Goal: Obtain resource: Download file/media

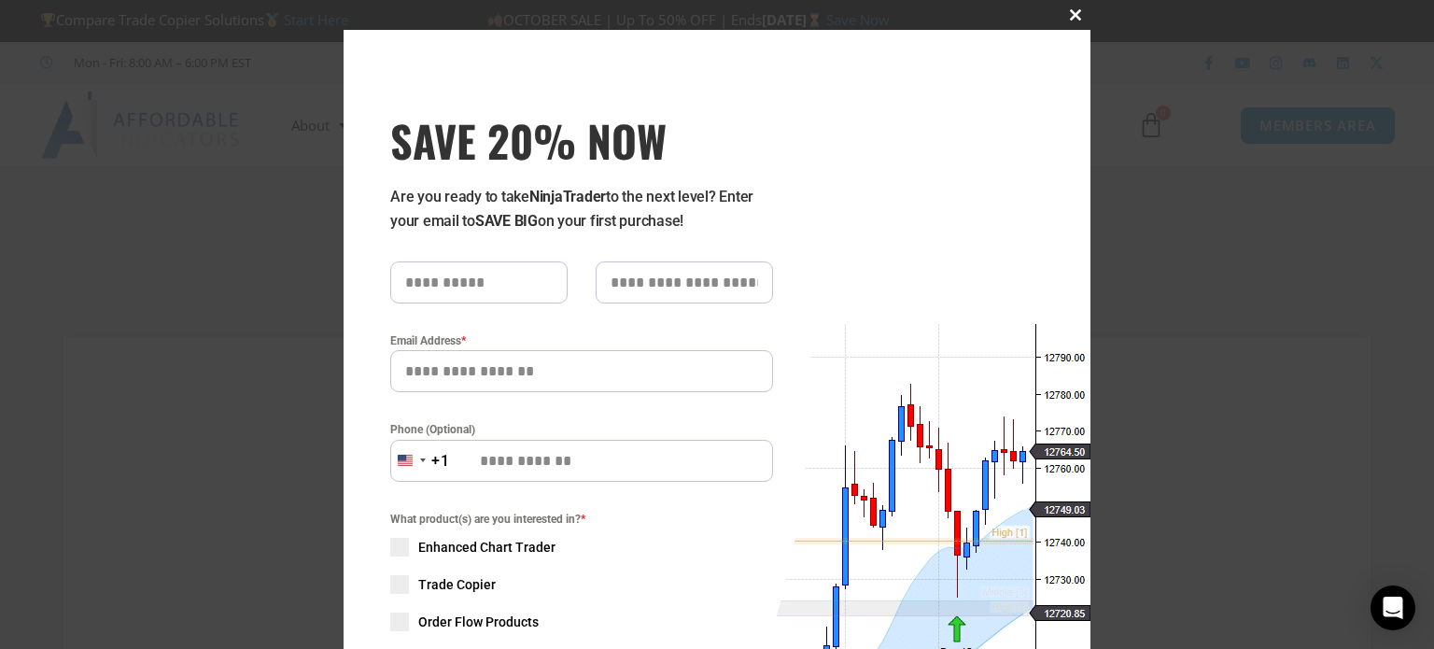
type input "**********"
drag, startPoint x: 1075, startPoint y: 10, endPoint x: 1071, endPoint y: 21, distance: 10.9
click at [1075, 11] on span "SAVE 20% NOW popup" at bounding box center [1076, 14] width 30 height 11
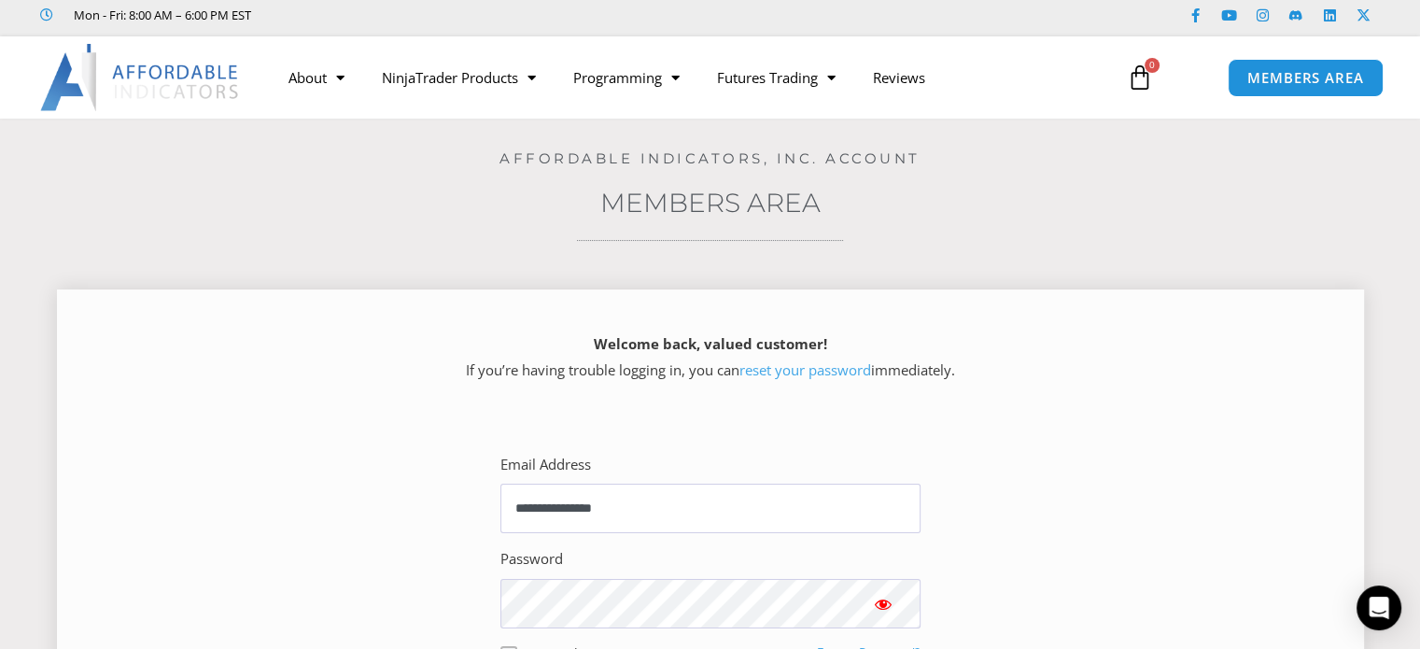
scroll to position [280, 0]
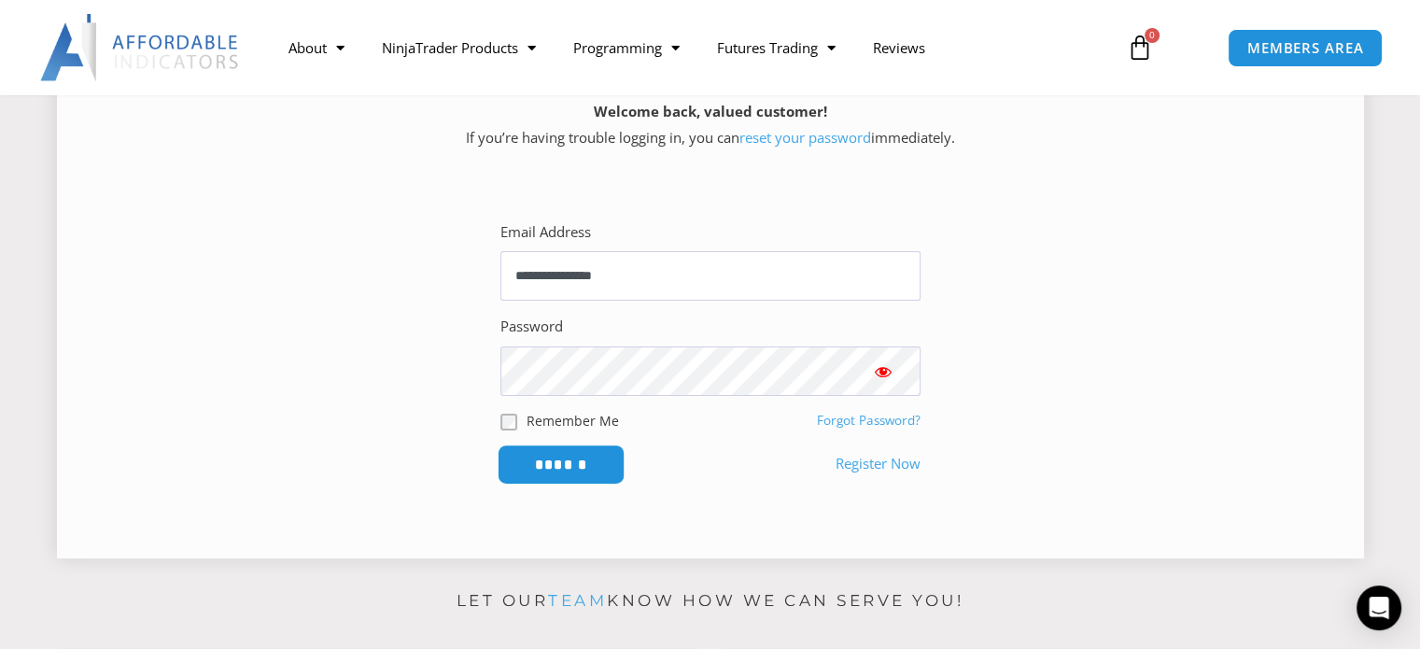
click at [546, 473] on input "******" at bounding box center [561, 464] width 128 height 40
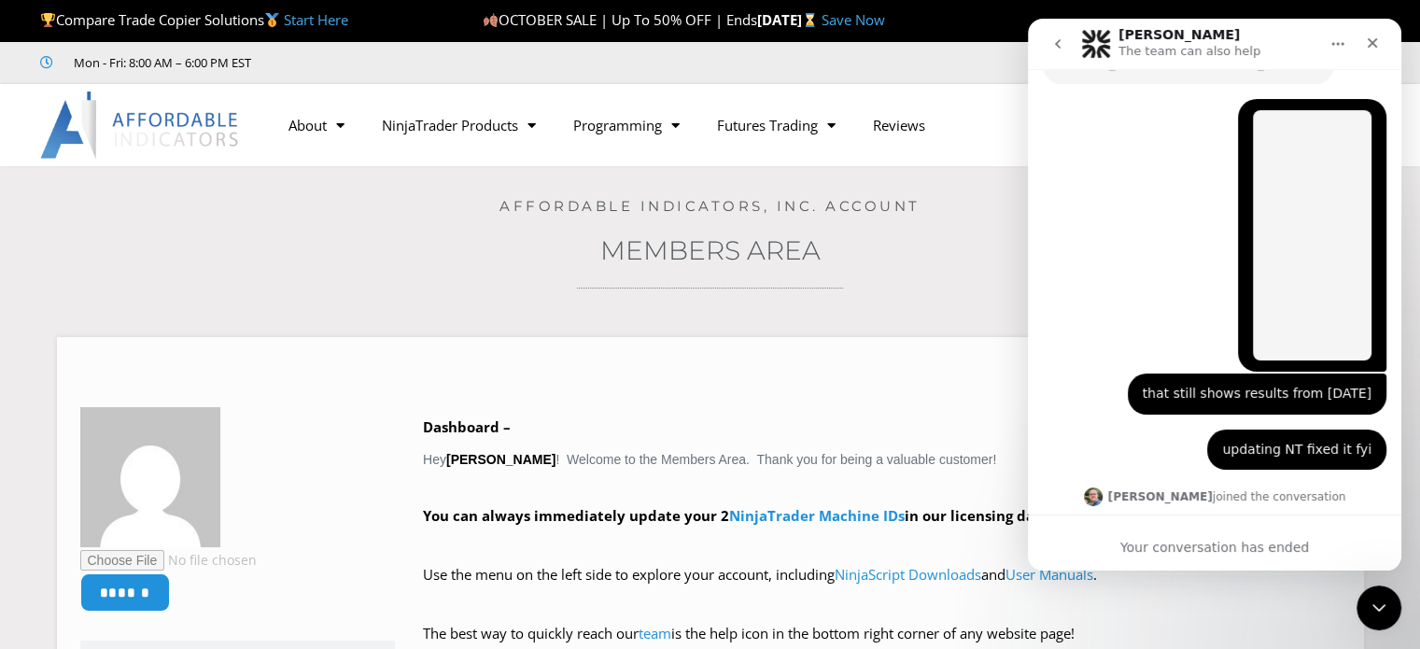
scroll to position [1594, 0]
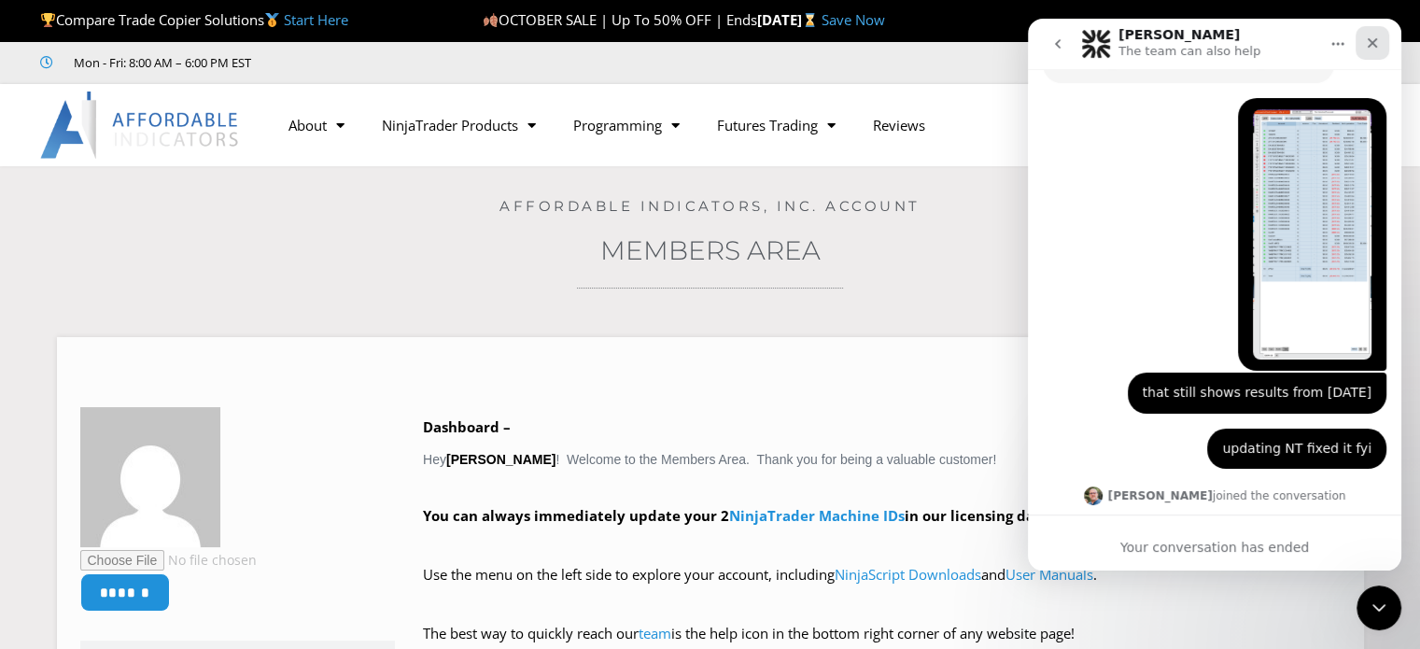
click at [1371, 49] on icon "Close" at bounding box center [1372, 42] width 15 height 15
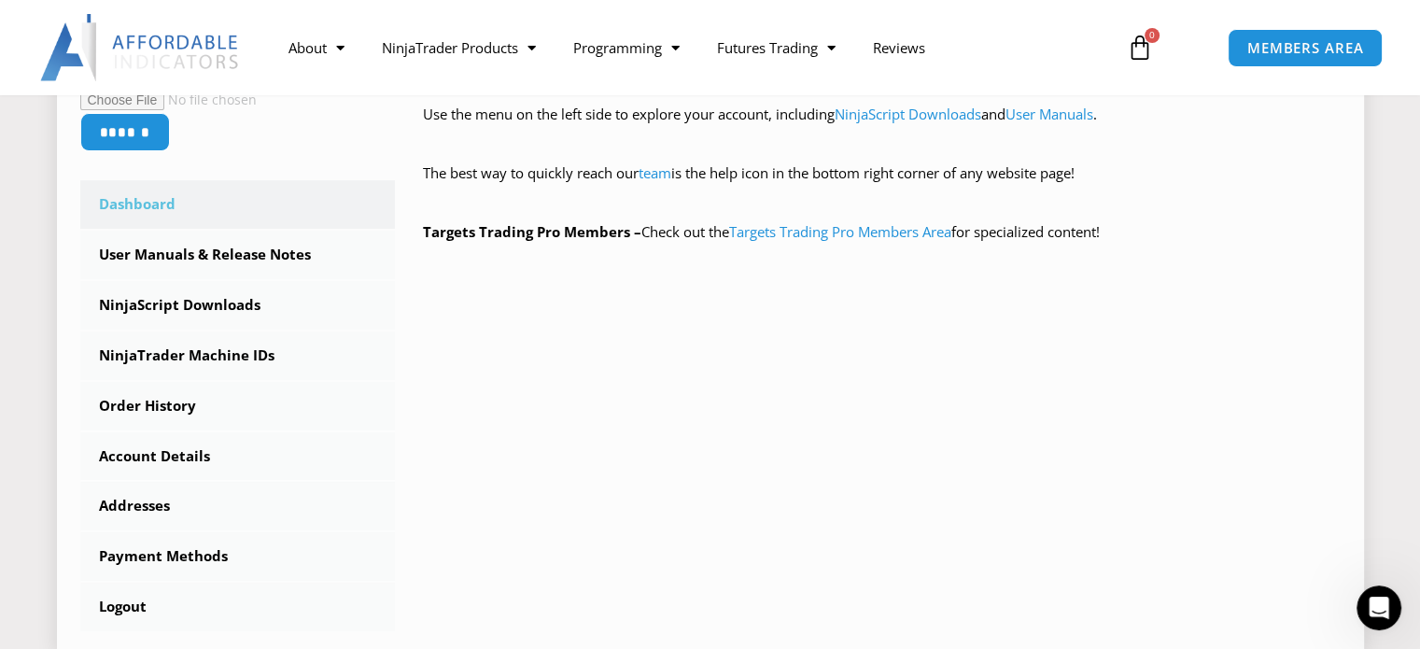
scroll to position [467, 0]
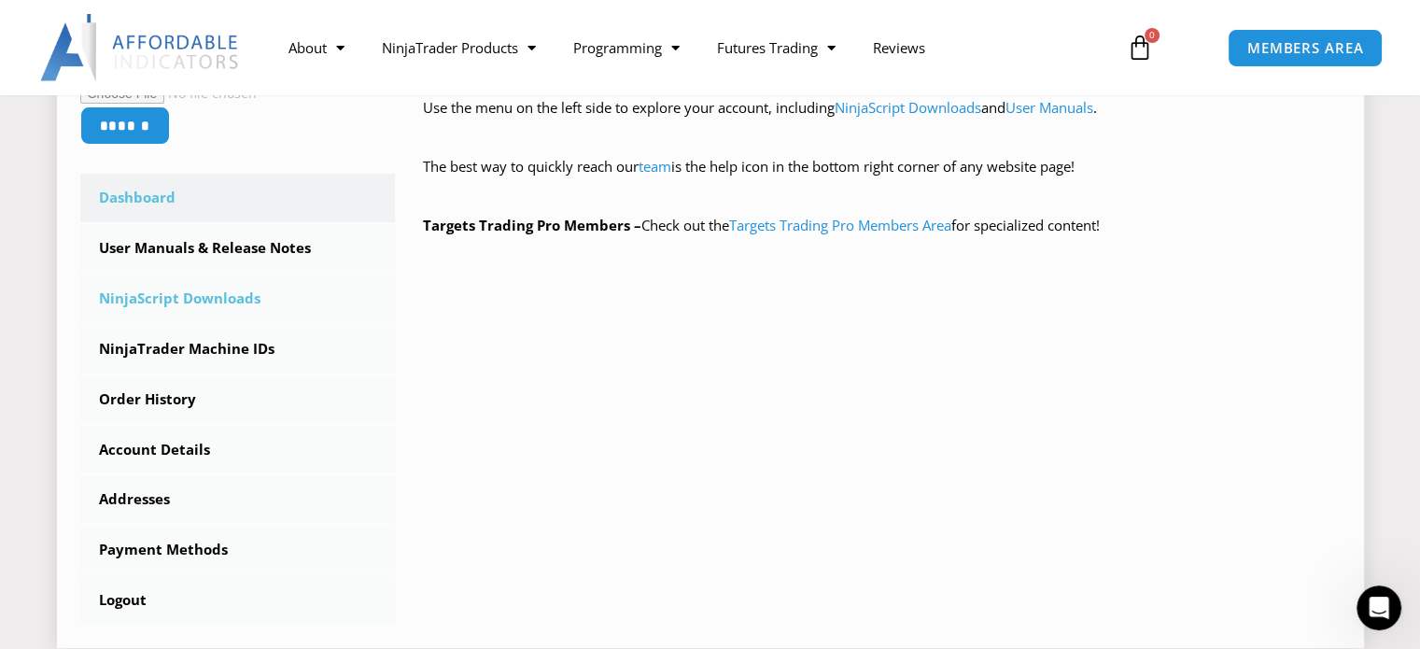
click at [248, 305] on link "NinjaScript Downloads" at bounding box center [238, 298] width 316 height 49
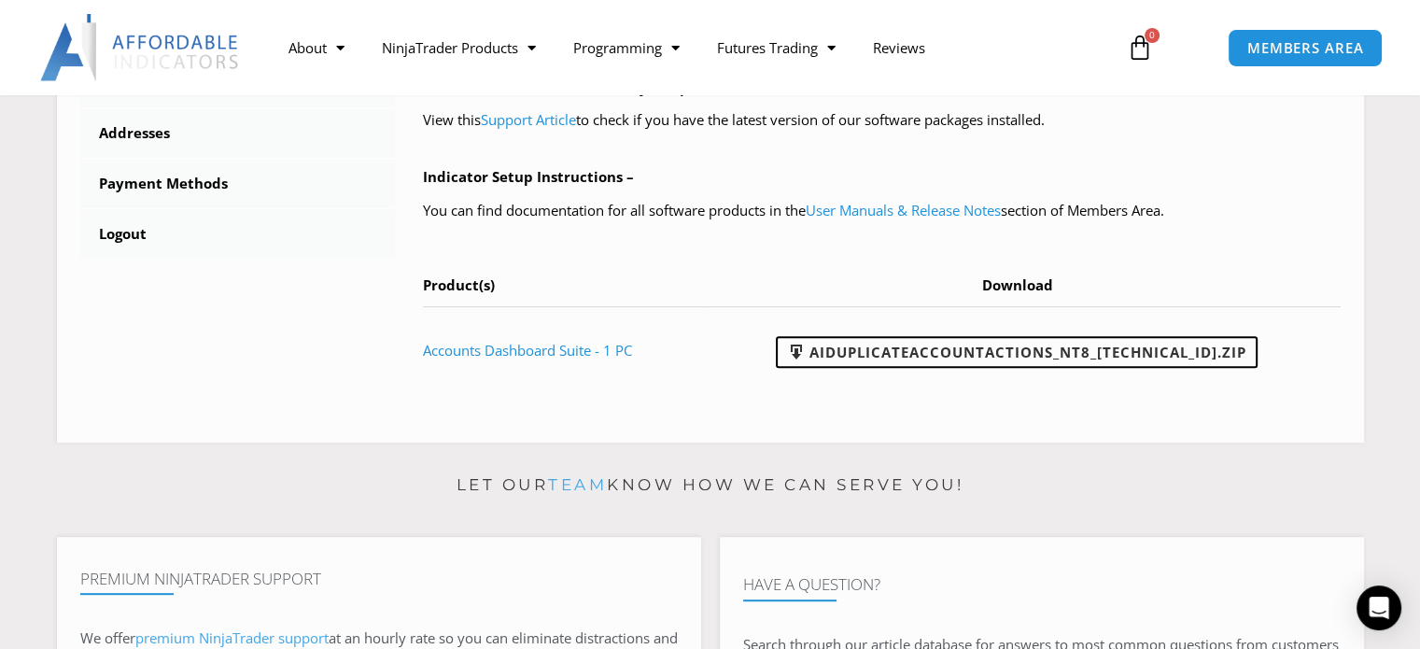
scroll to position [840, 0]
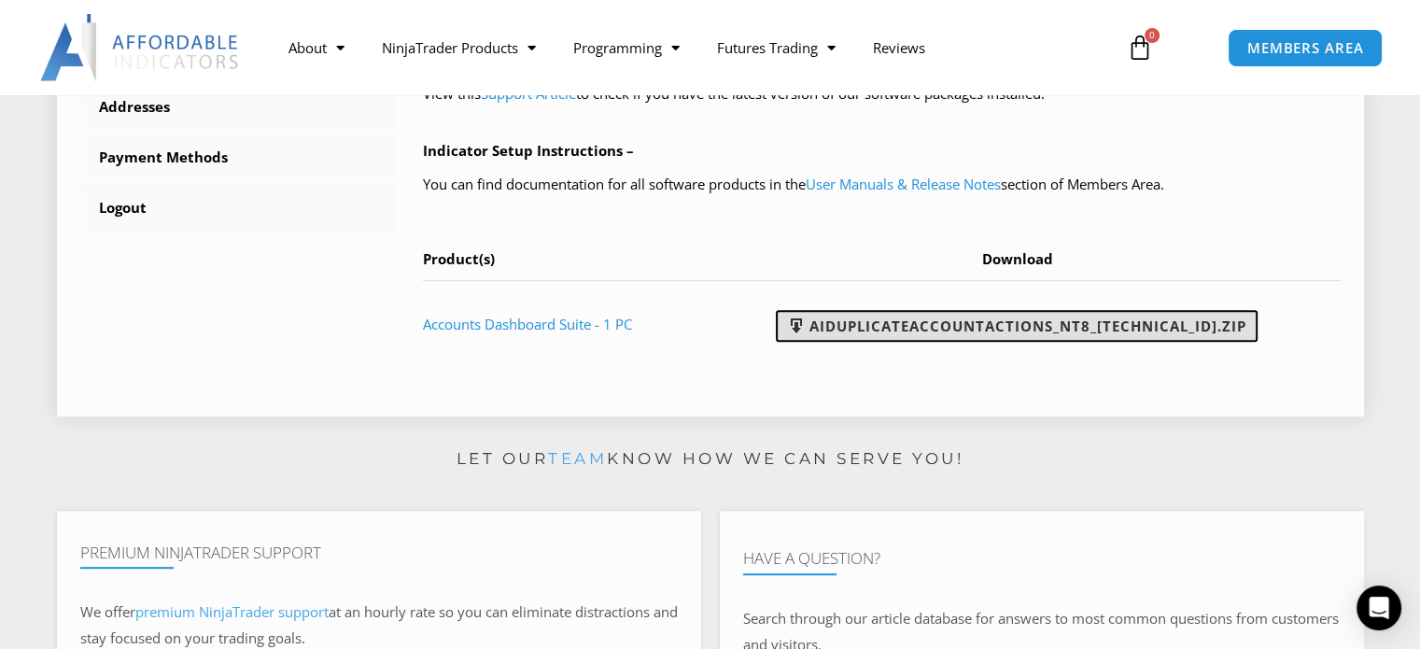
click at [961, 329] on link "AIDuplicateAccountActions_NT8_25.10.2.1.zip" at bounding box center [1017, 326] width 482 height 32
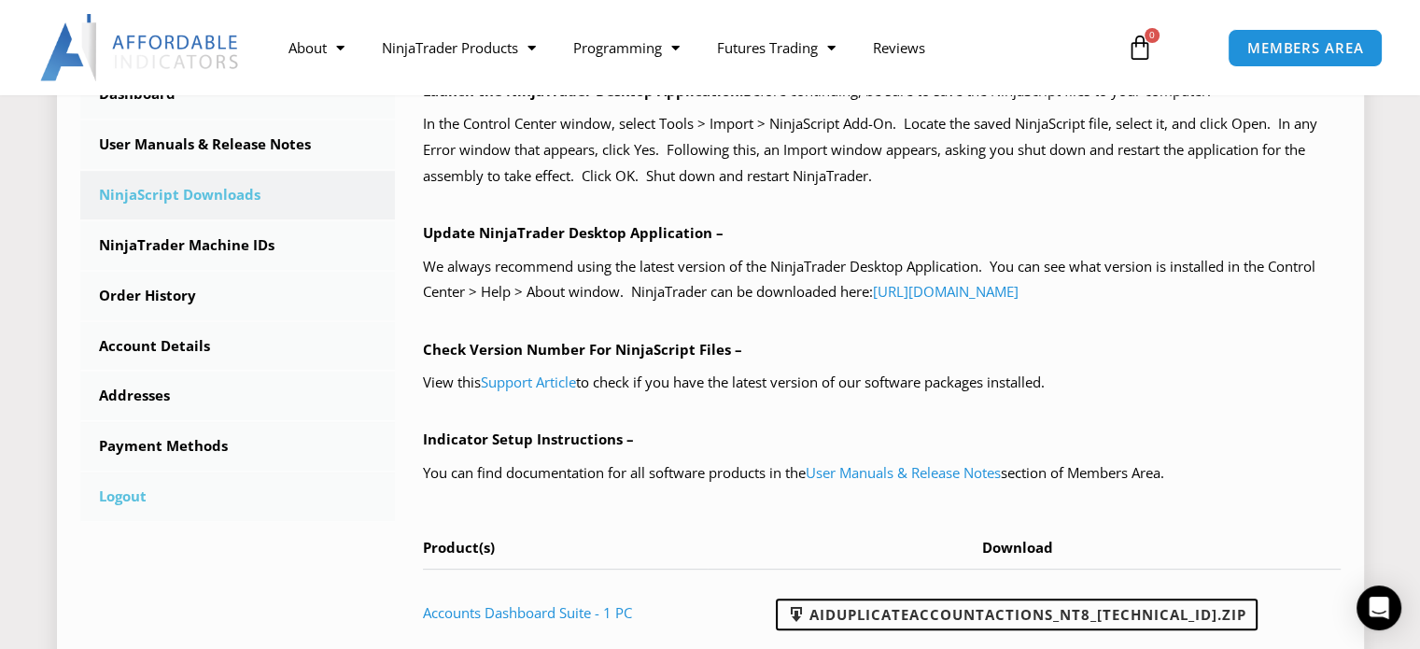
scroll to position [467, 0]
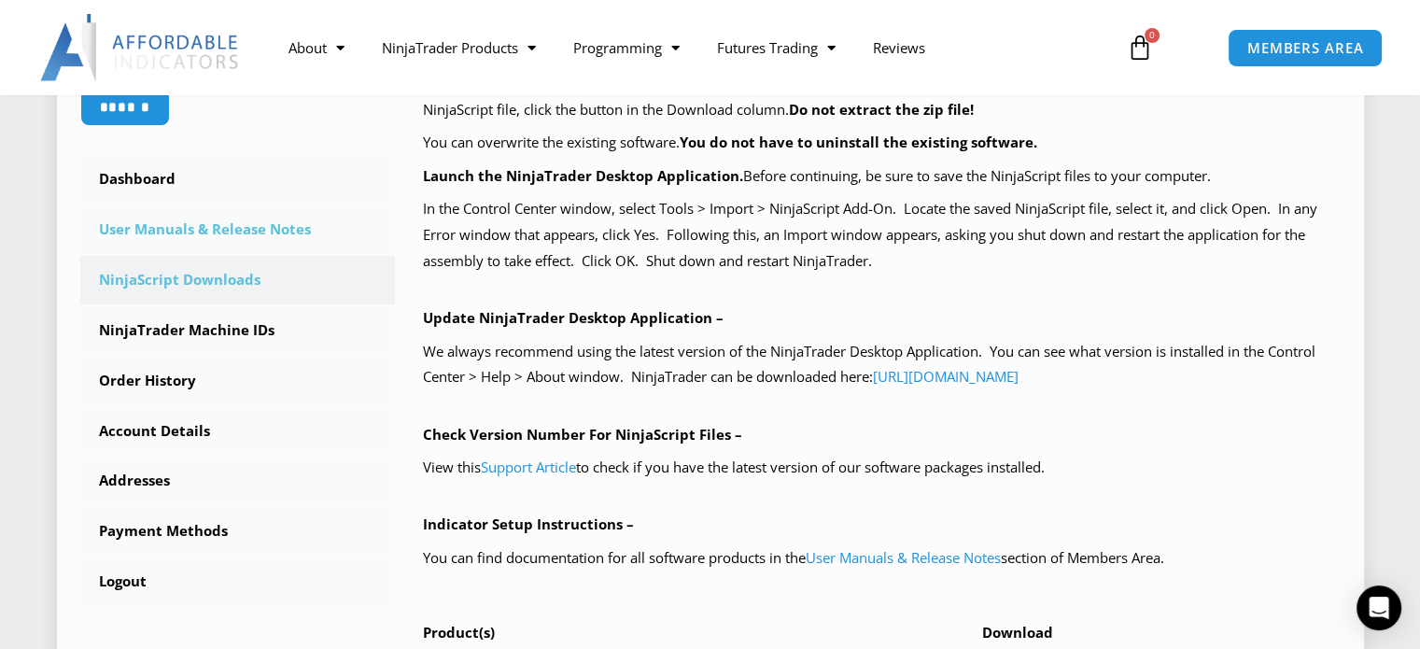
click at [245, 219] on link "User Manuals & Release Notes" at bounding box center [238, 229] width 316 height 49
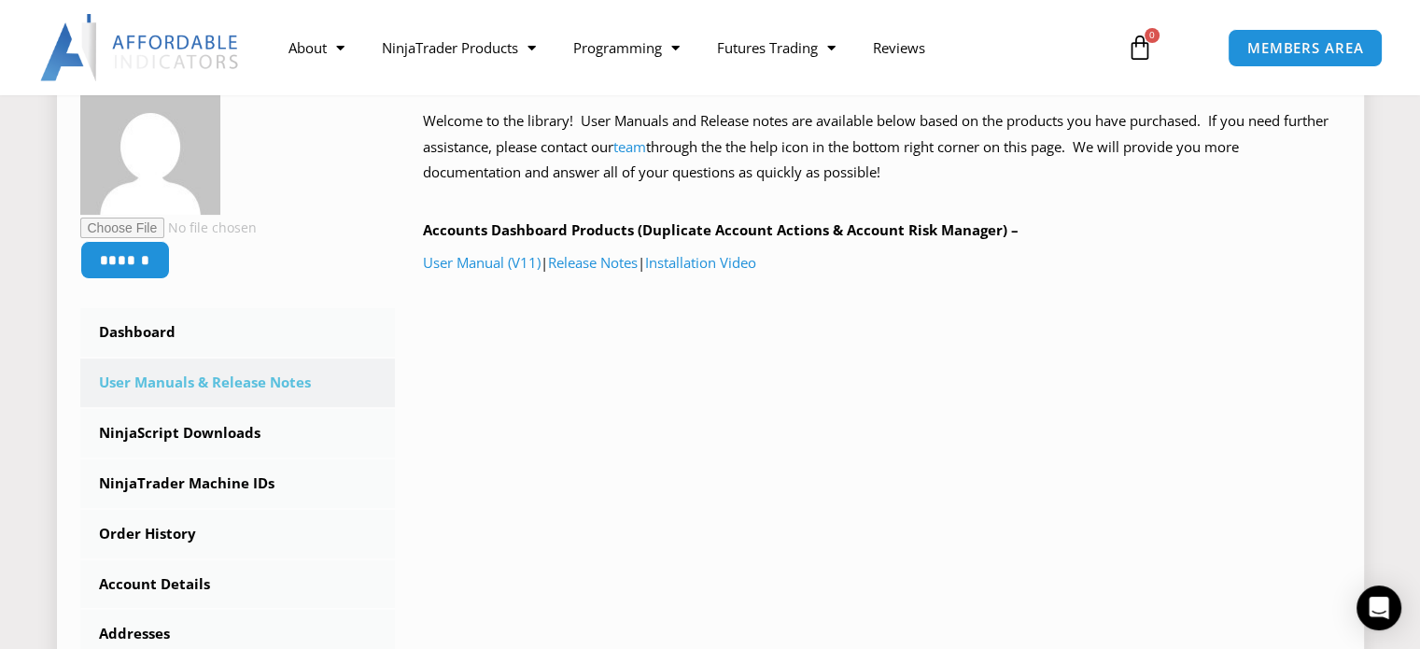
scroll to position [373, 0]
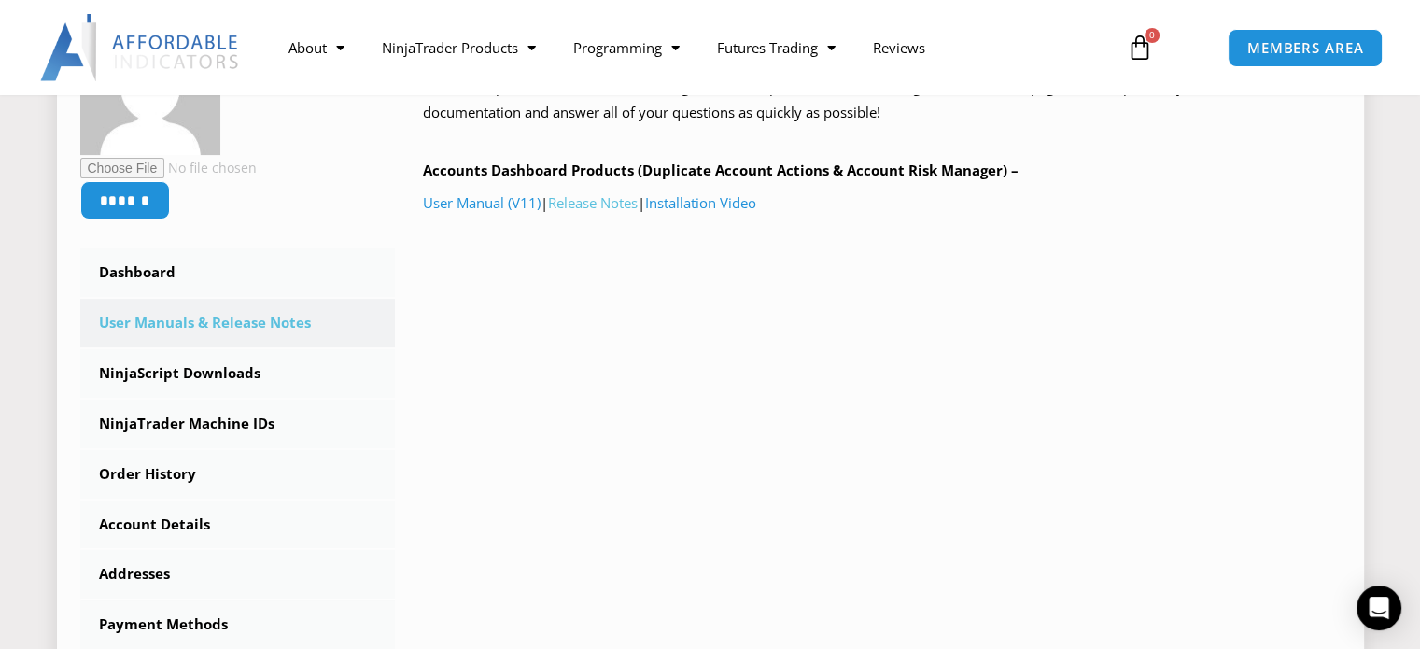
click at [612, 208] on link "Release Notes" at bounding box center [593, 202] width 90 height 19
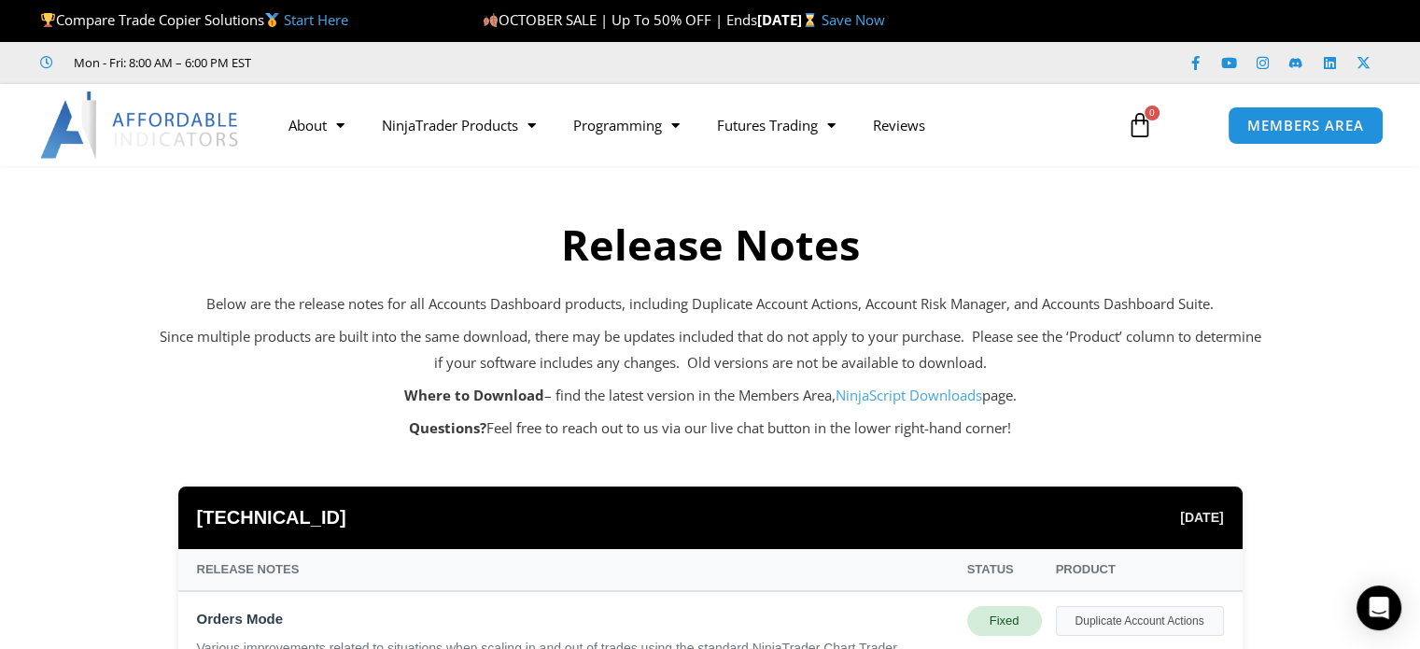
click at [124, 417] on section "Release Notes Below are the release notes for all Accounts Dashboard products, …" at bounding box center [710, 312] width 1420 height 292
click at [1293, 133] on span "MEMBERS AREA" at bounding box center [1306, 126] width 128 height 16
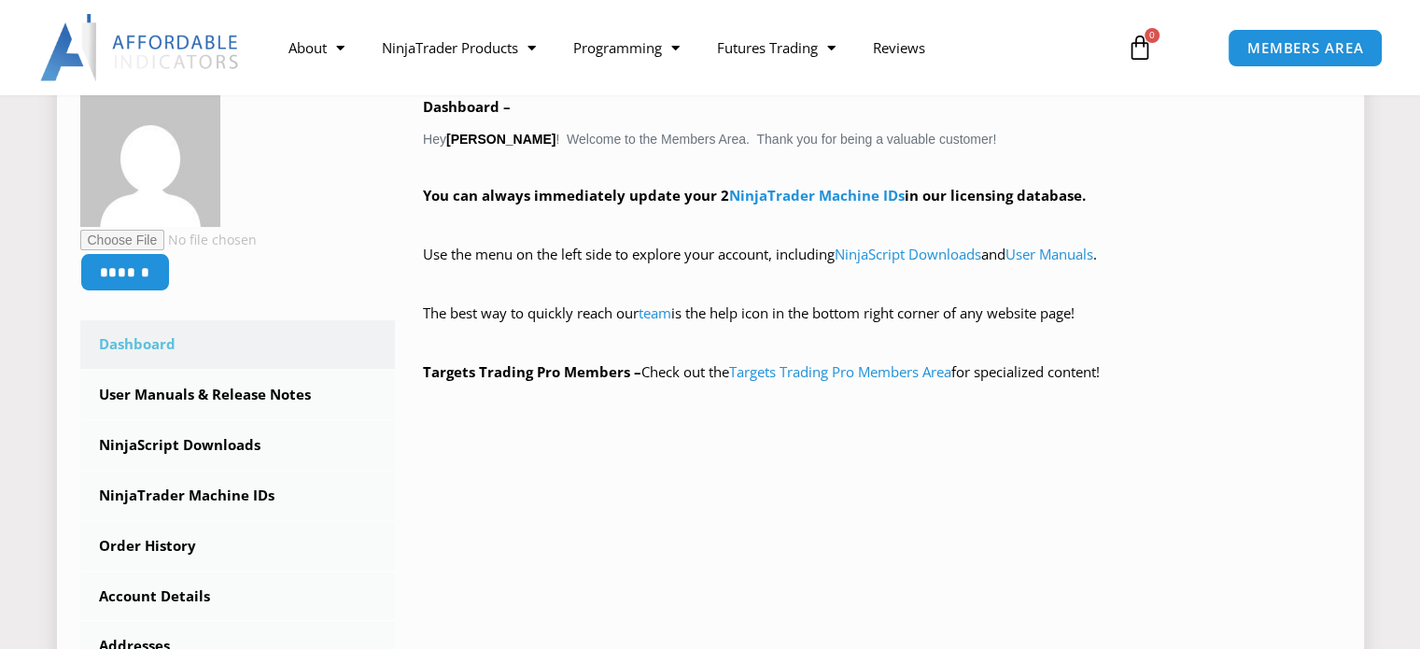
scroll to position [467, 0]
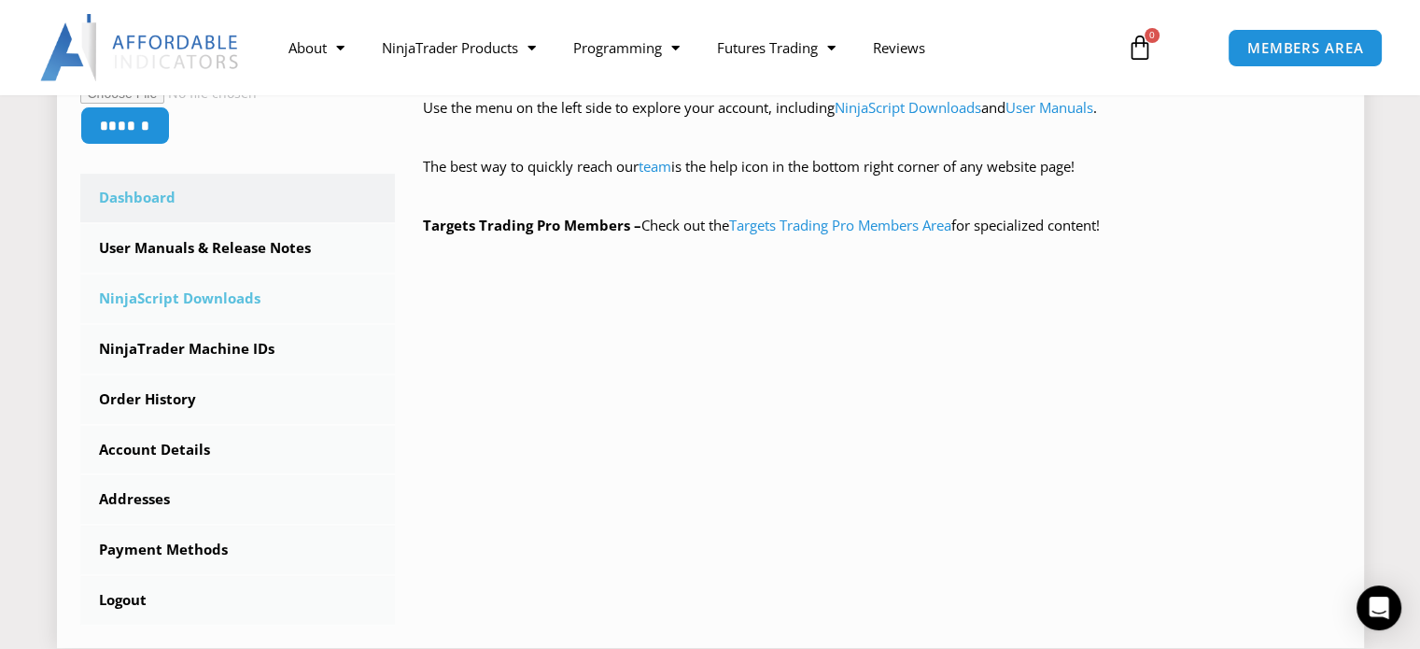
click at [230, 313] on link "NinjaScript Downloads" at bounding box center [238, 298] width 316 height 49
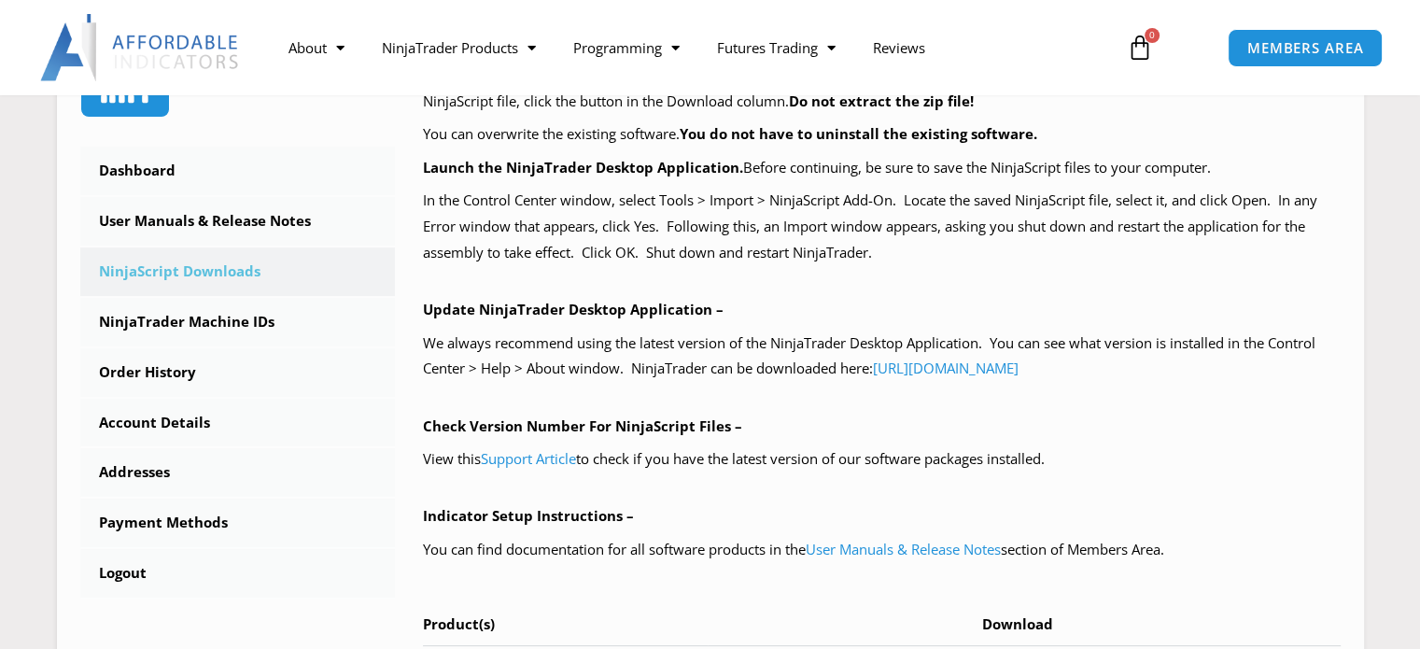
scroll to position [840, 0]
